Goal: Find specific page/section: Find specific page/section

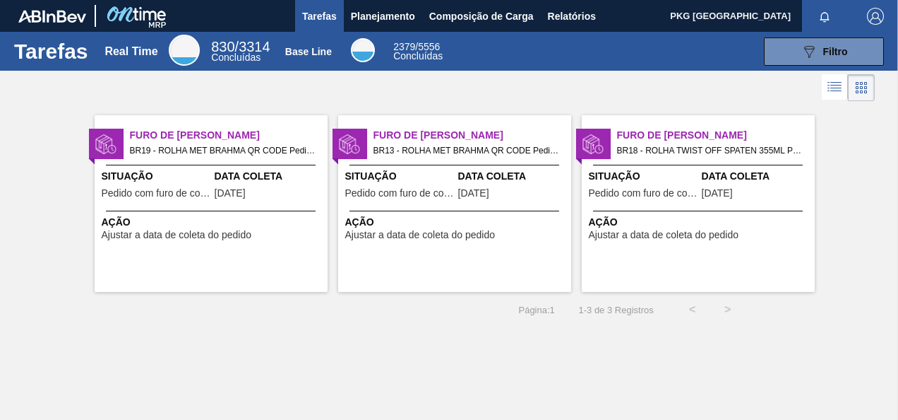
click at [194, 191] on span "Pedido com furo de coleta" at bounding box center [156, 193] width 109 height 11
click at [358, 11] on span "Planejamento" at bounding box center [383, 16] width 64 height 17
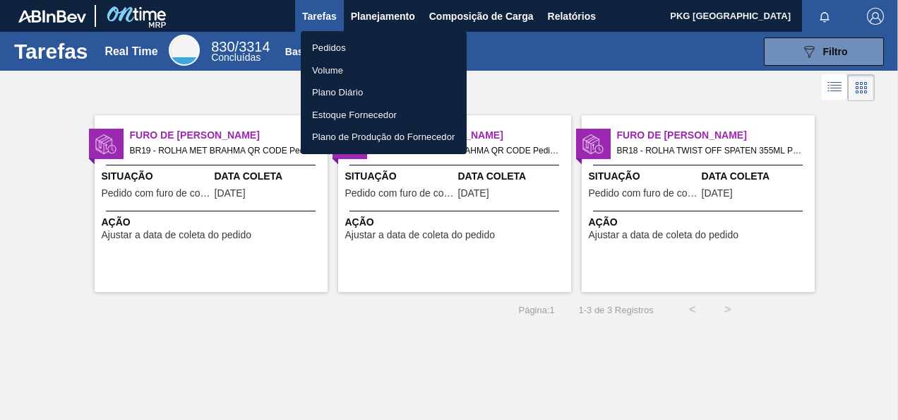
click at [343, 44] on li "Pedidos" at bounding box center [384, 48] width 166 height 23
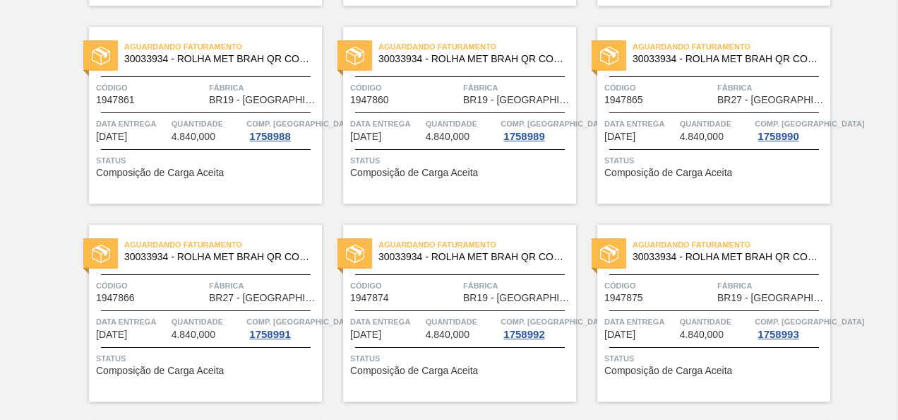
scroll to position [2461, 0]
